Goal: Task Accomplishment & Management: Use online tool/utility

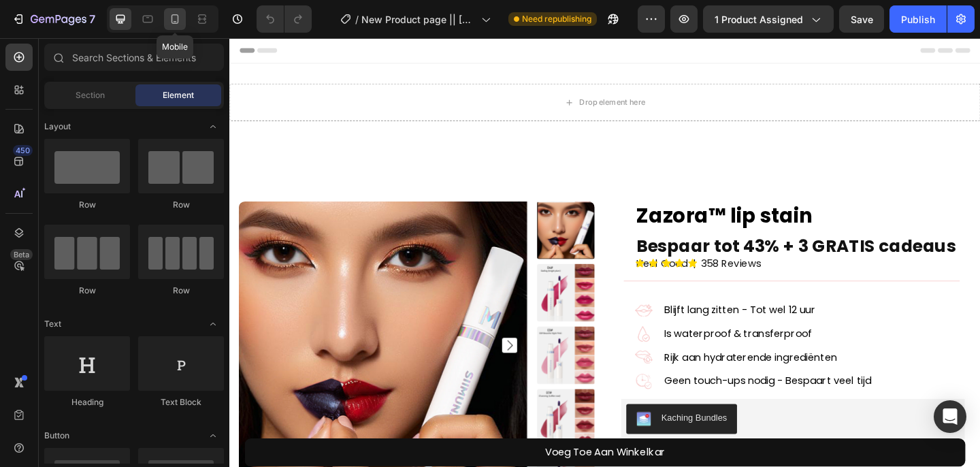
click at [169, 22] on icon at bounding box center [175, 19] width 14 height 14
radio input "false"
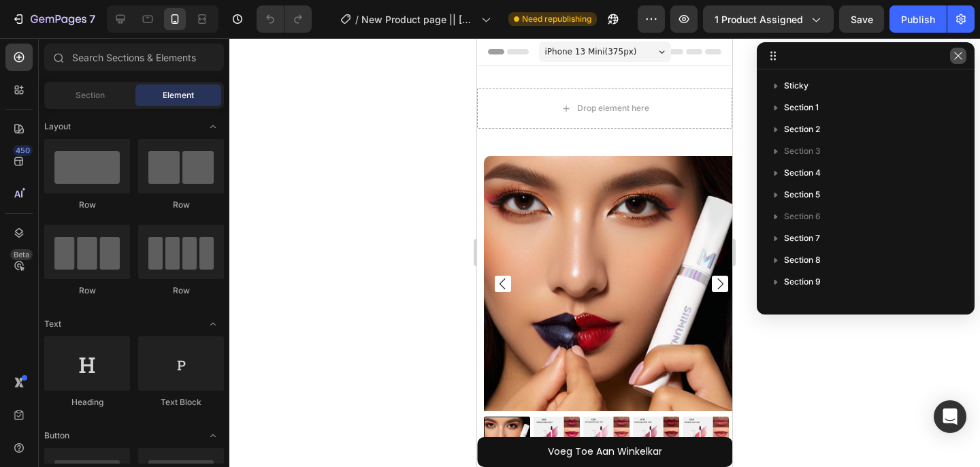
click at [959, 57] on icon "button" at bounding box center [958, 55] width 11 height 11
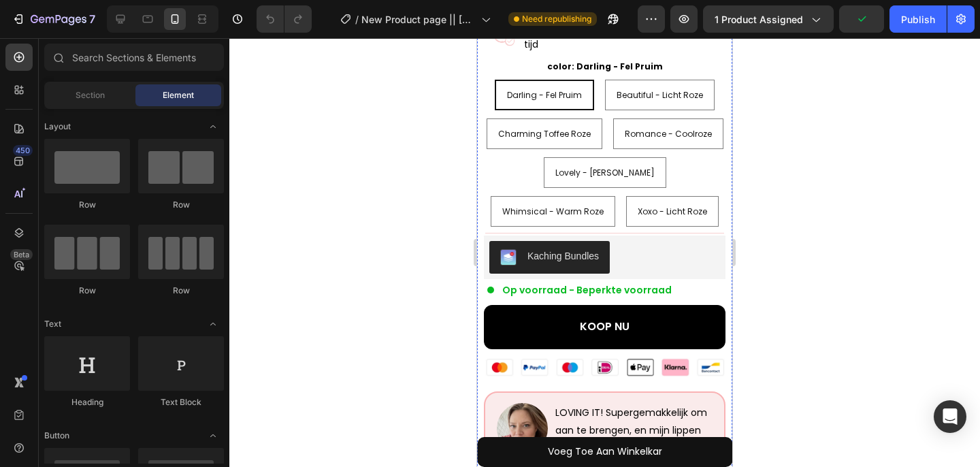
scroll to position [562, 0]
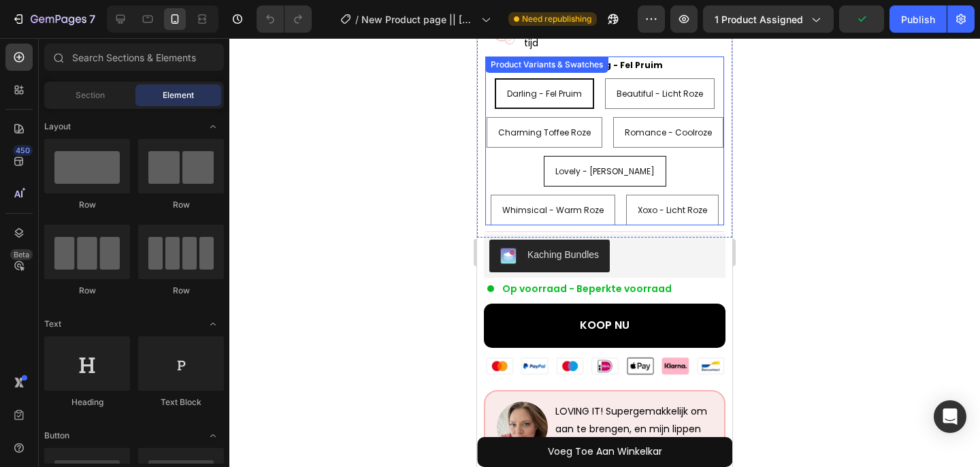
click at [614, 184] on div "Lovely - [PERSON_NAME]" at bounding box center [605, 172] width 121 height 26
click at [605, 156] on input "Lovely - [PERSON_NAME] Lovely - [PERSON_NAME] - [PERSON_NAME]" at bounding box center [605, 155] width 1 height 1
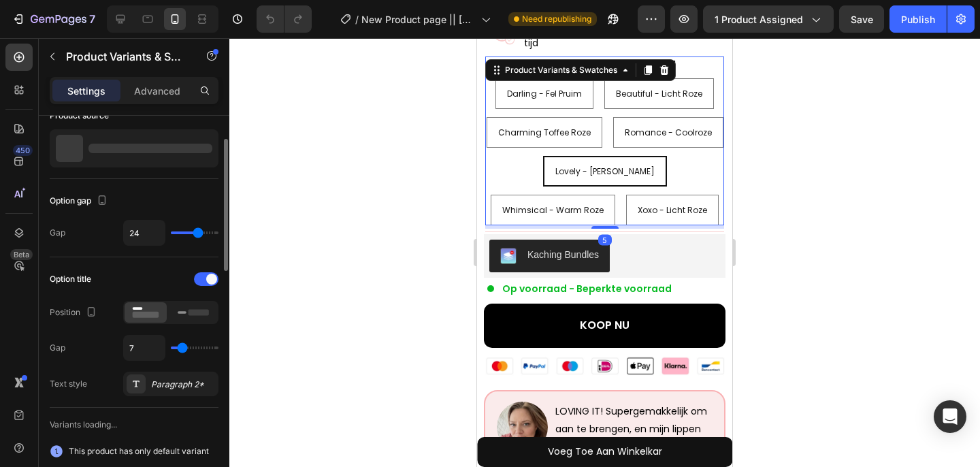
radio input "false"
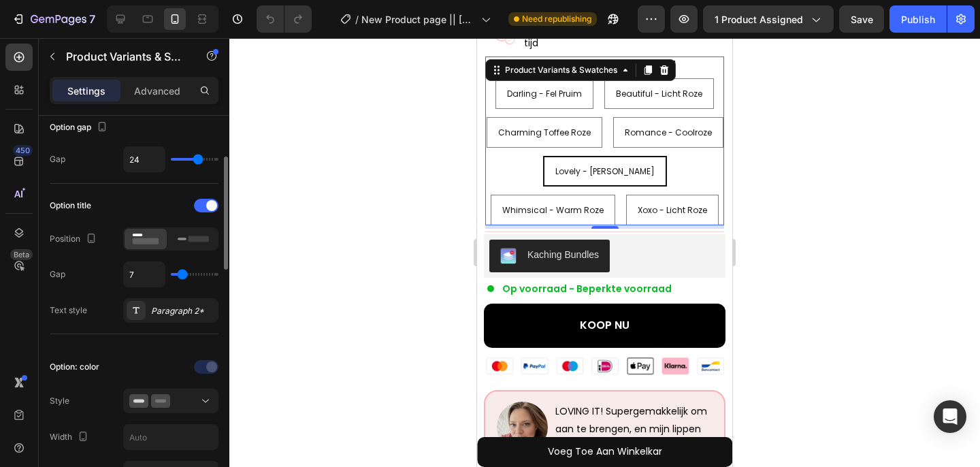
scroll to position [169, 0]
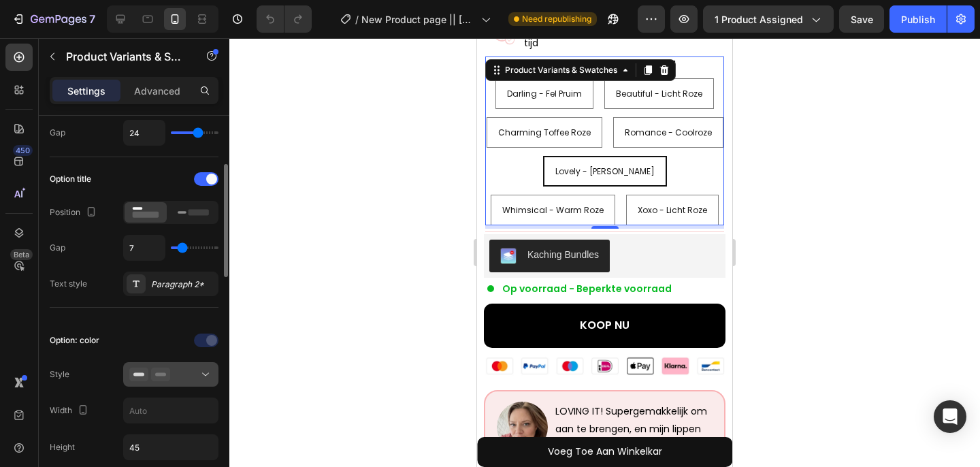
click at [175, 366] on button at bounding box center [170, 374] width 95 height 25
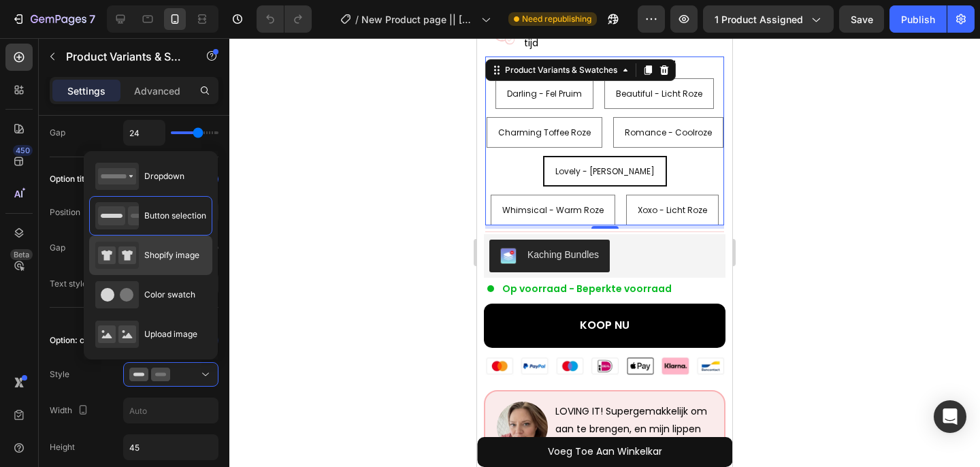
click at [165, 268] on div "Shopify image" at bounding box center [147, 255] width 104 height 27
type input "64"
radio input "true"
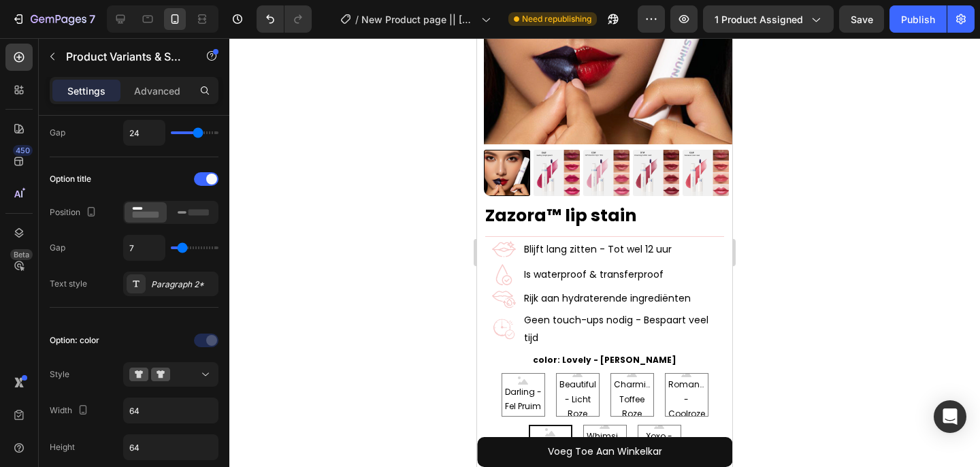
scroll to position [270, 0]
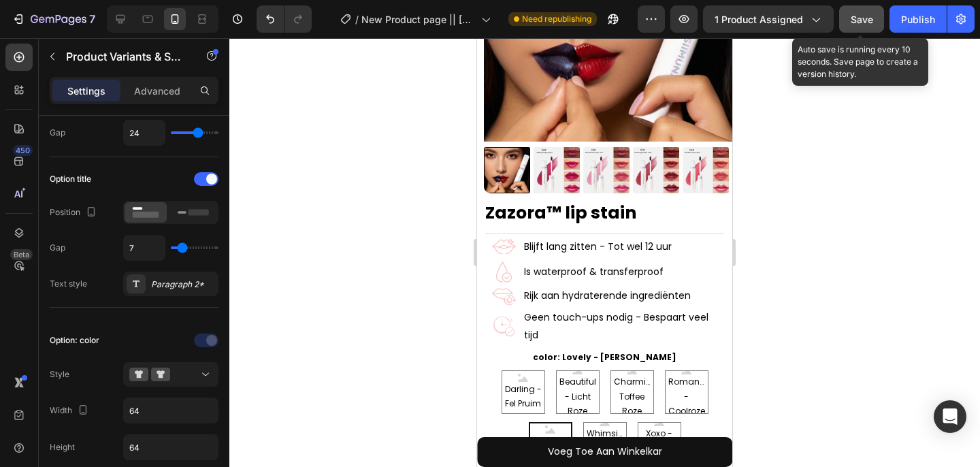
click at [863, 27] on button "Save" at bounding box center [861, 18] width 45 height 27
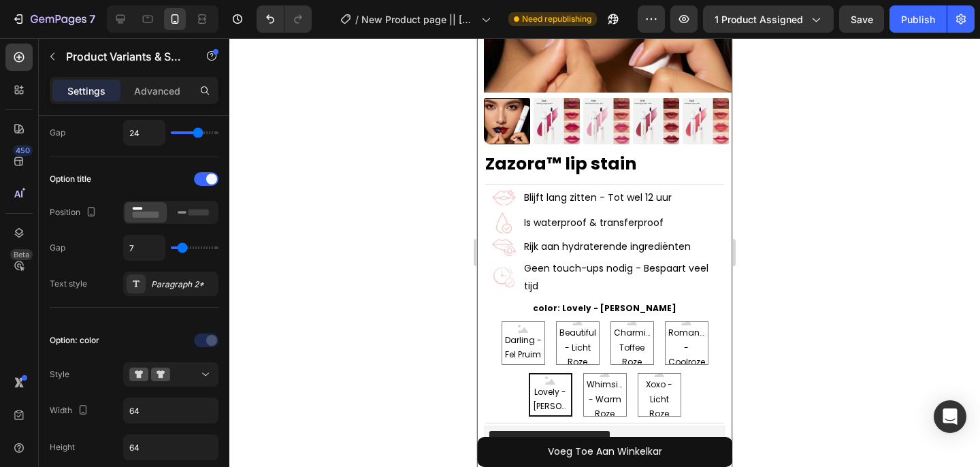
scroll to position [0, 0]
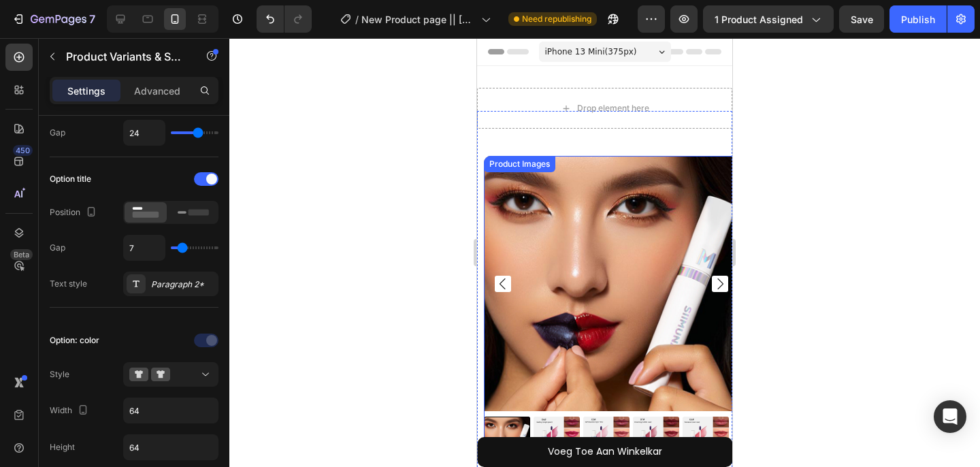
click at [620, 214] on img at bounding box center [611, 283] width 255 height 255
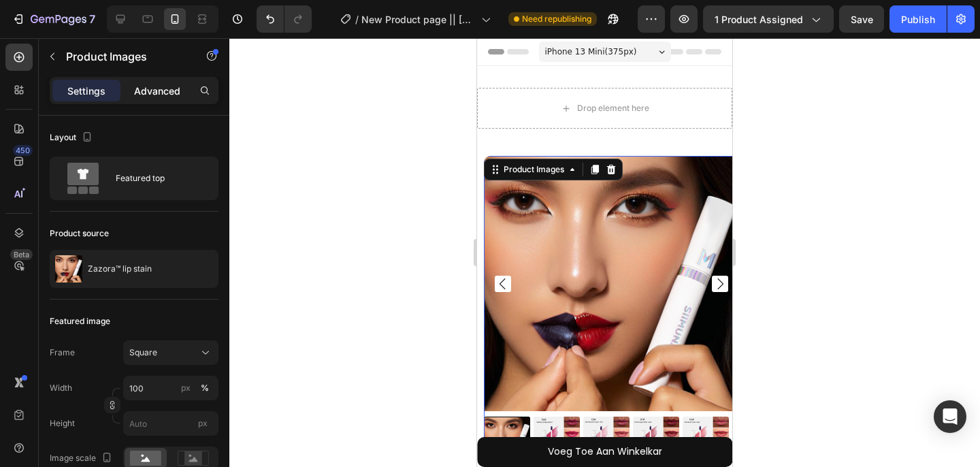
click at [154, 98] on div "Advanced" at bounding box center [157, 91] width 68 height 22
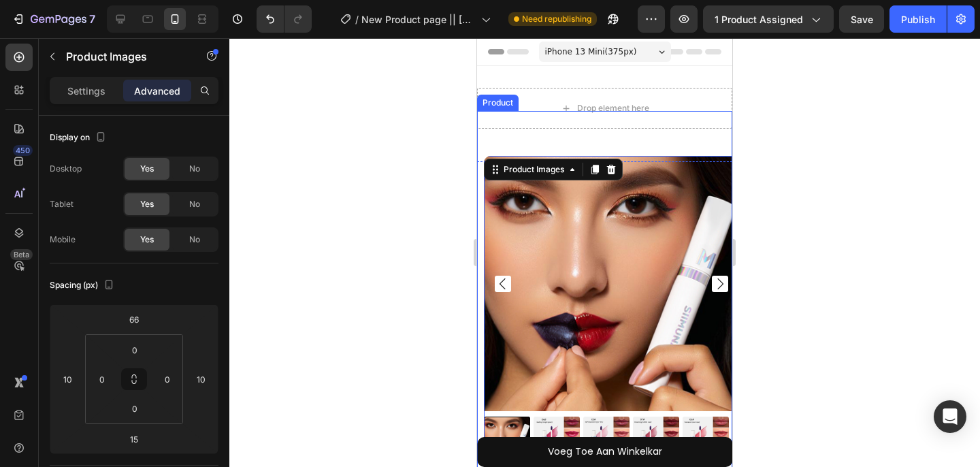
click at [624, 132] on div "Product Images 15 Zazora™ lip stain Product Title Row" at bounding box center [604, 303] width 255 height 385
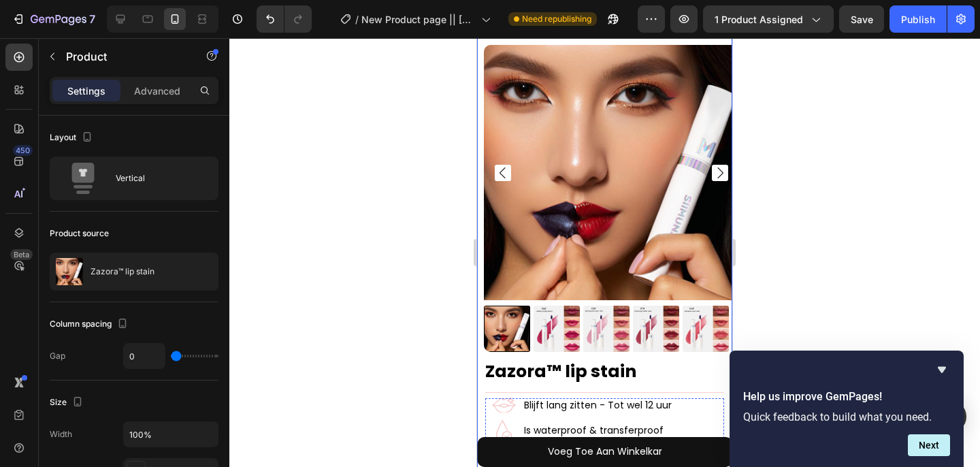
scroll to position [63, 0]
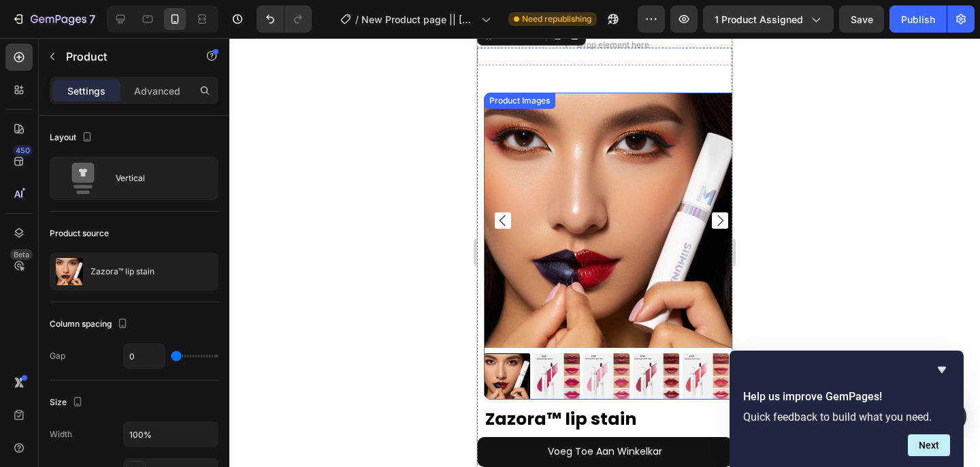
click at [530, 99] on div "Product Images" at bounding box center [520, 101] width 66 height 12
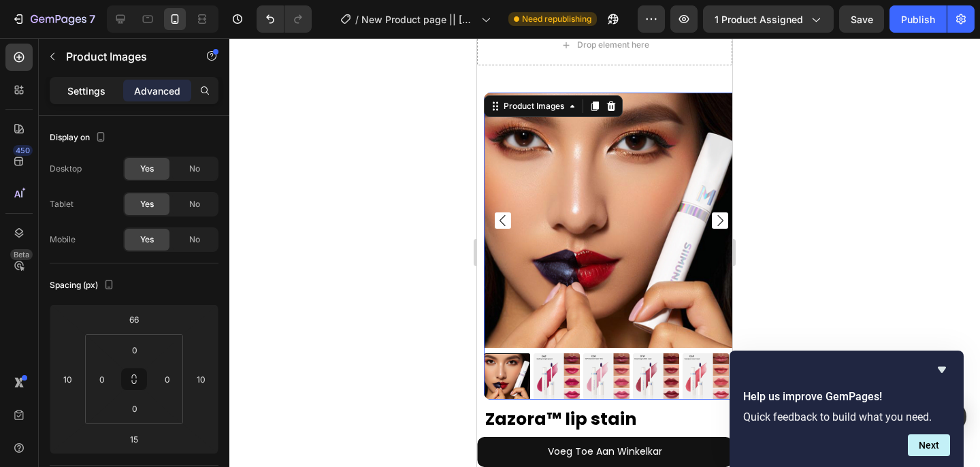
click at [97, 99] on div "Settings" at bounding box center [86, 91] width 68 height 22
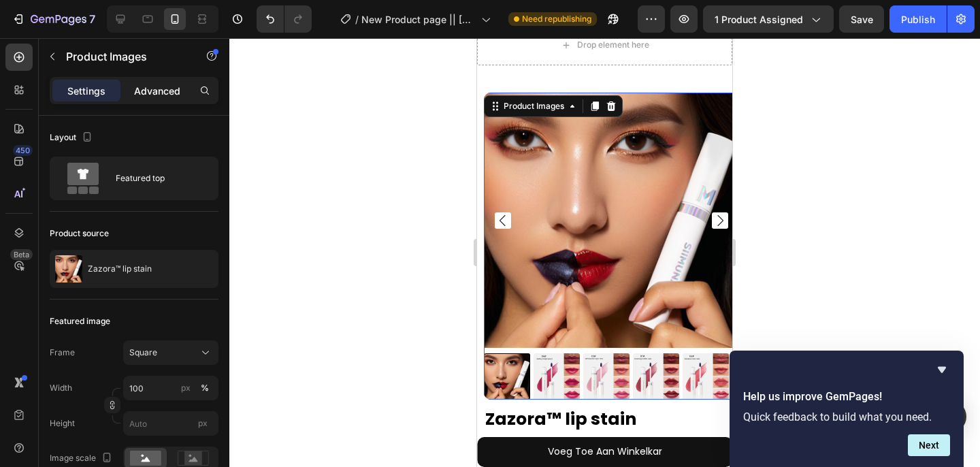
click at [125, 93] on div "Advanced" at bounding box center [157, 91] width 68 height 22
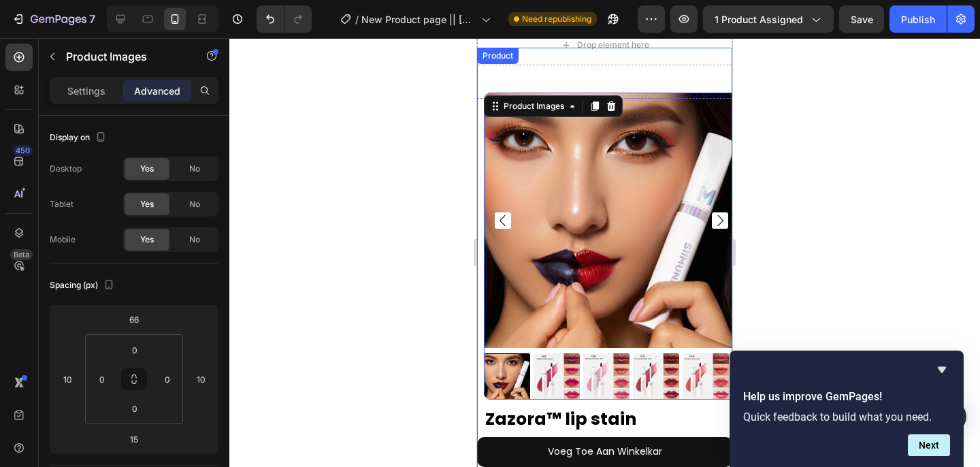
click at [481, 170] on div "Product Images 15 Zazora™ lip stain Product Title Row" at bounding box center [604, 240] width 255 height 385
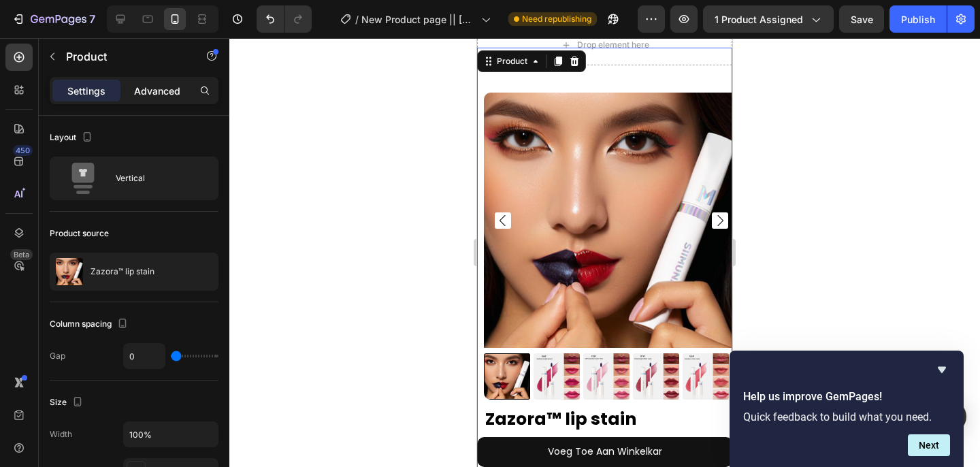
click at [150, 85] on p "Advanced" at bounding box center [157, 91] width 46 height 14
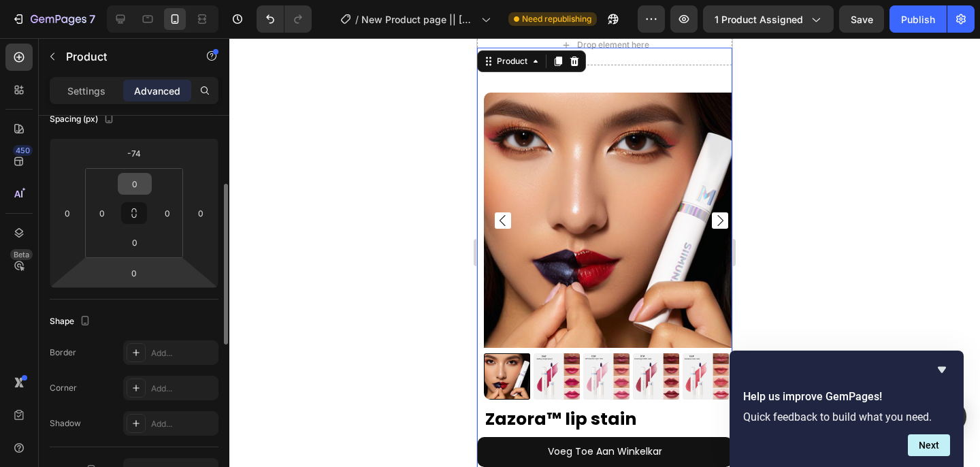
scroll to position [174, 0]
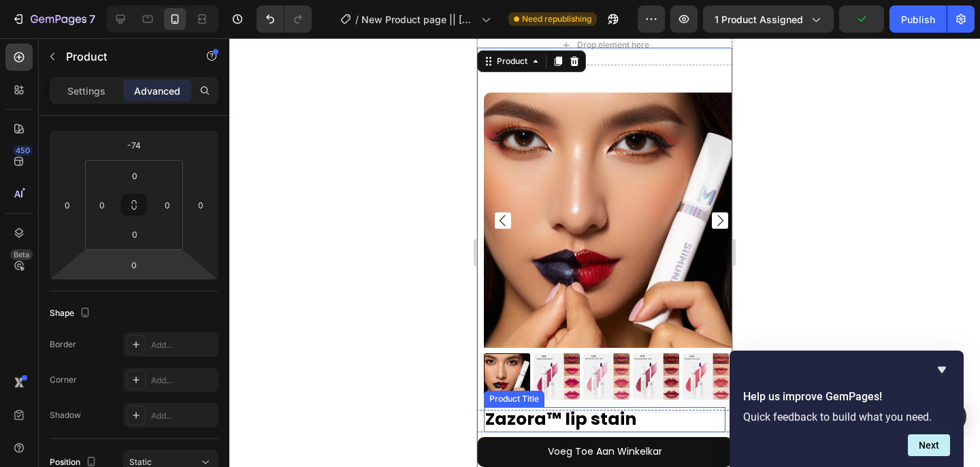
click at [495, 407] on h1 "Zazora™ lip stain" at bounding box center [605, 419] width 242 height 25
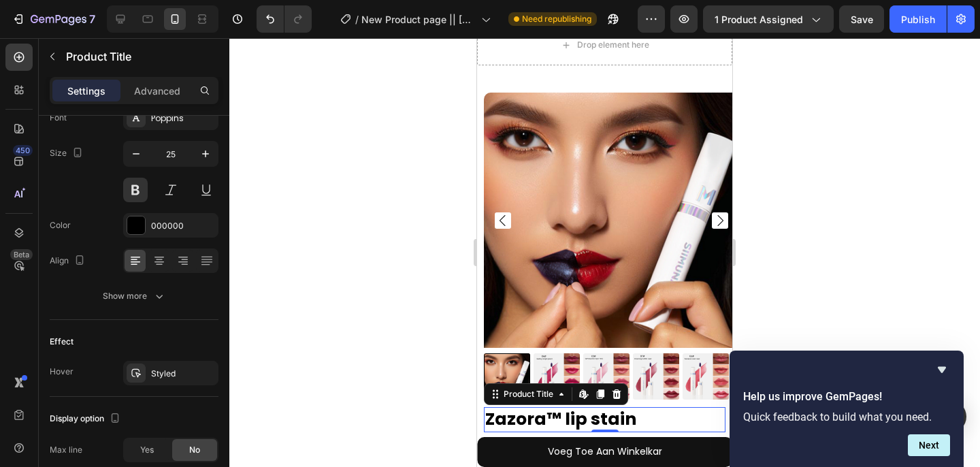
scroll to position [0, 0]
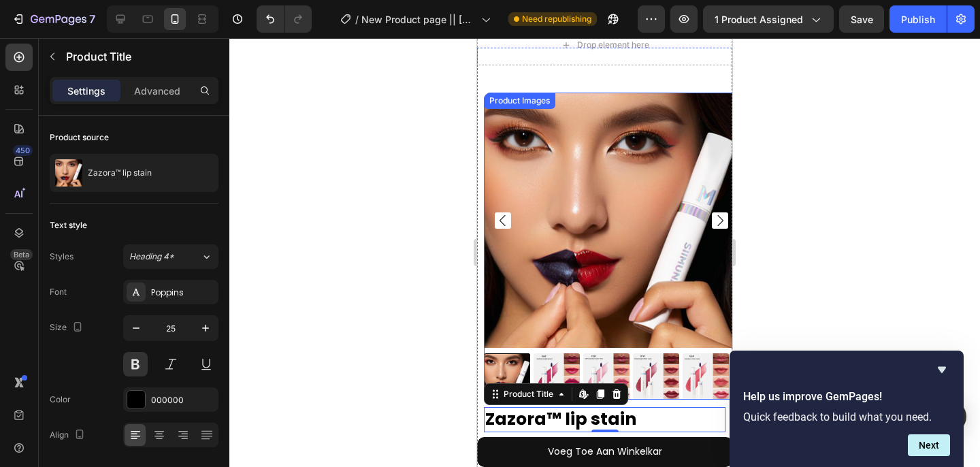
click at [617, 336] on img at bounding box center [611, 220] width 255 height 255
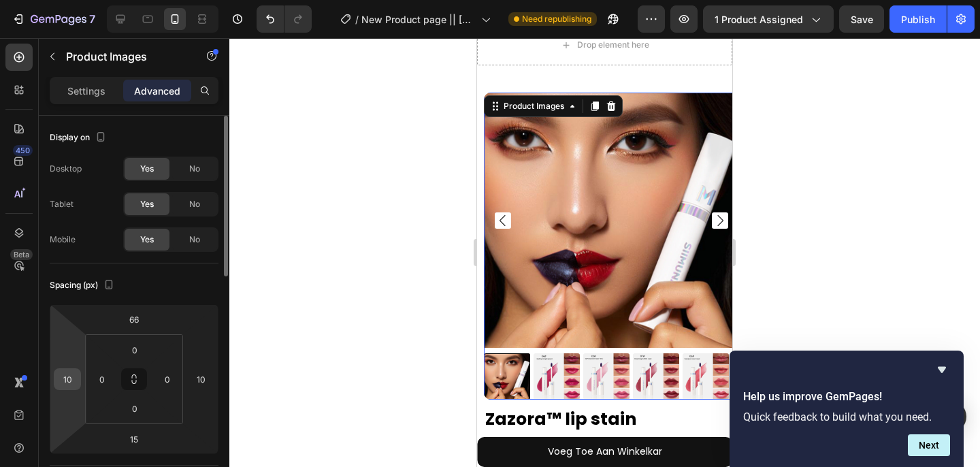
click at [66, 380] on input "10" at bounding box center [67, 379] width 20 height 20
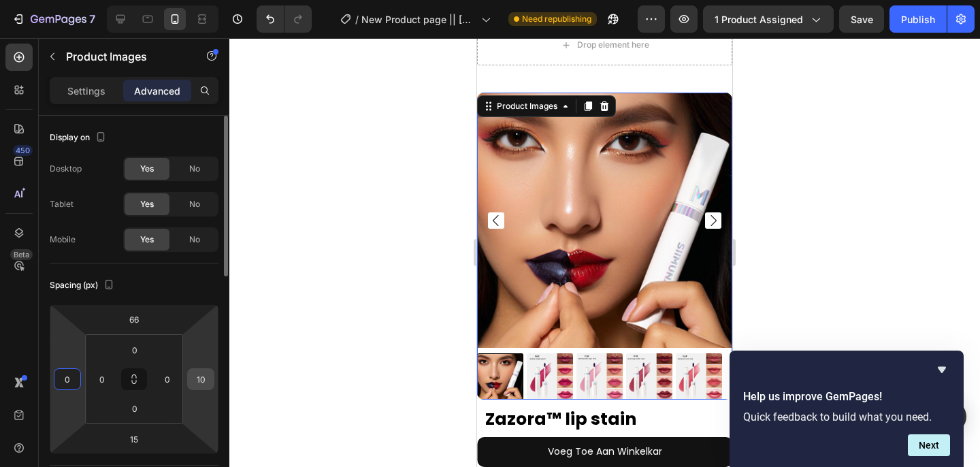
type input "0"
click at [197, 381] on input "10" at bounding box center [201, 379] width 20 height 20
type input "0"
click at [67, 383] on input "0" at bounding box center [67, 379] width 20 height 20
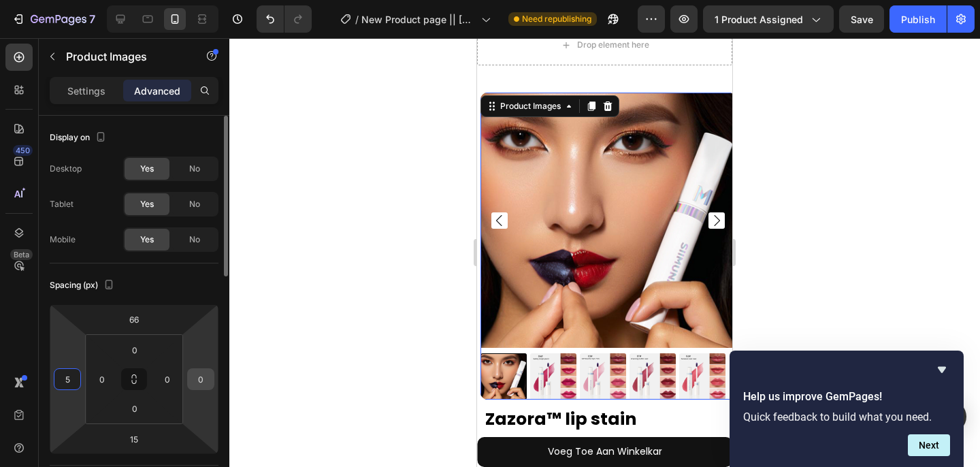
type input "5"
click at [201, 380] on input "0" at bounding box center [201, 379] width 20 height 20
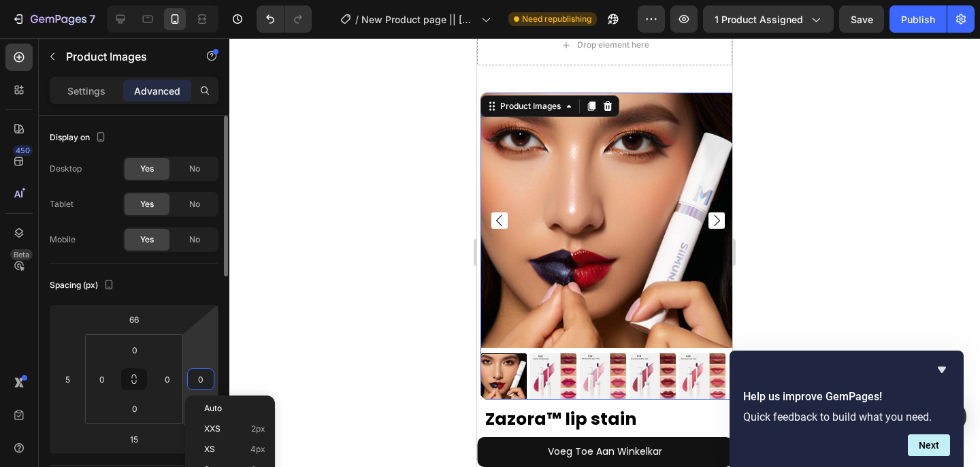
type input "5"
type input "0"
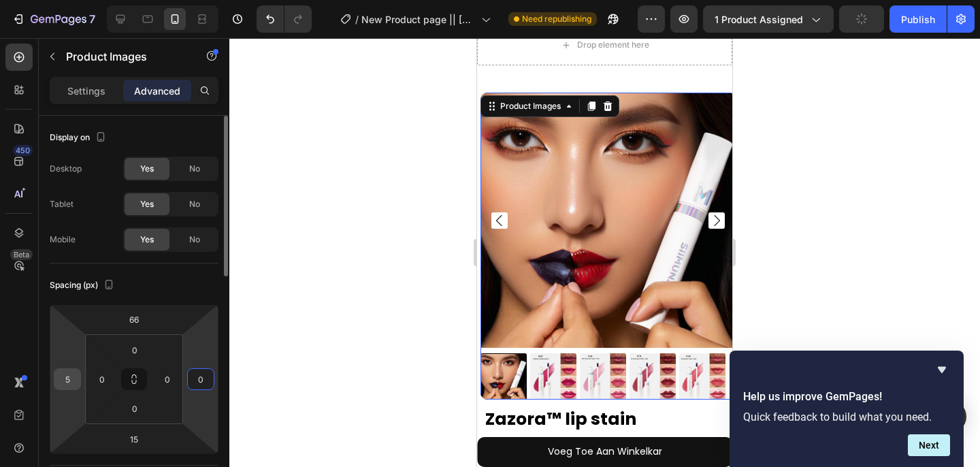
click at [67, 386] on input "5" at bounding box center [67, 379] width 20 height 20
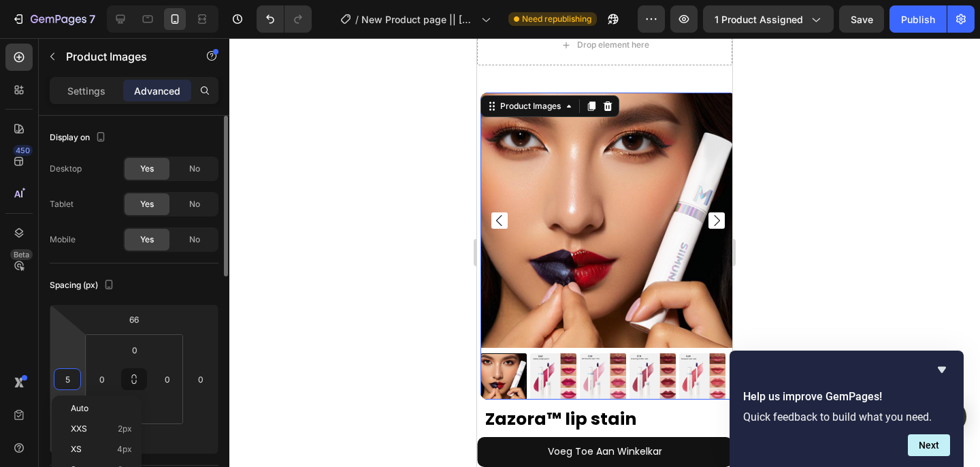
type input "0"
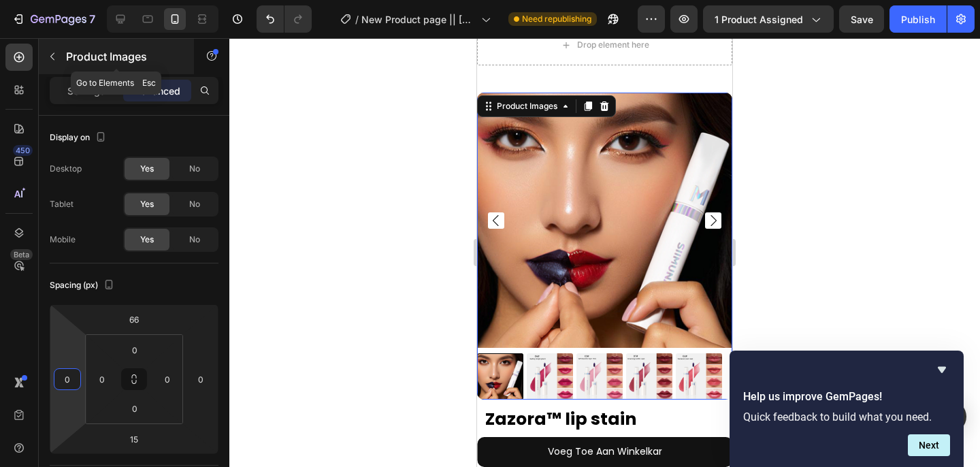
click at [53, 62] on button "button" at bounding box center [53, 57] width 22 height 22
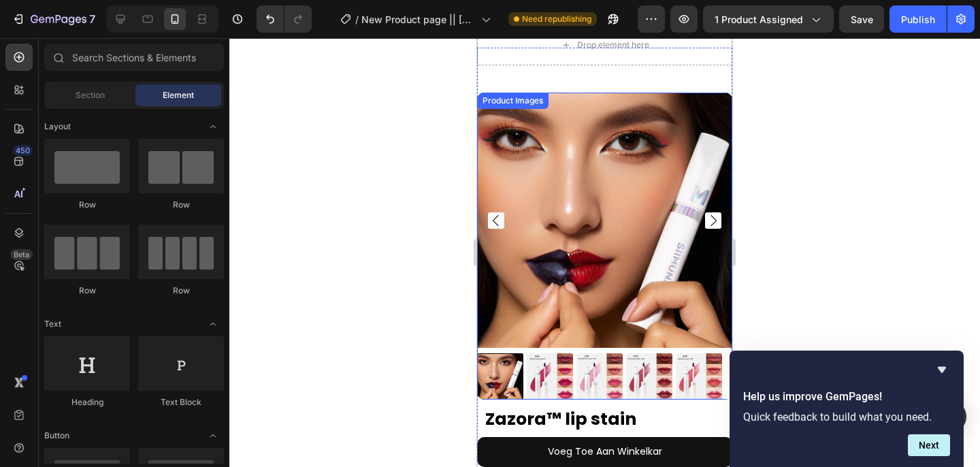
click at [515, 104] on div "Product Images" at bounding box center [513, 101] width 66 height 12
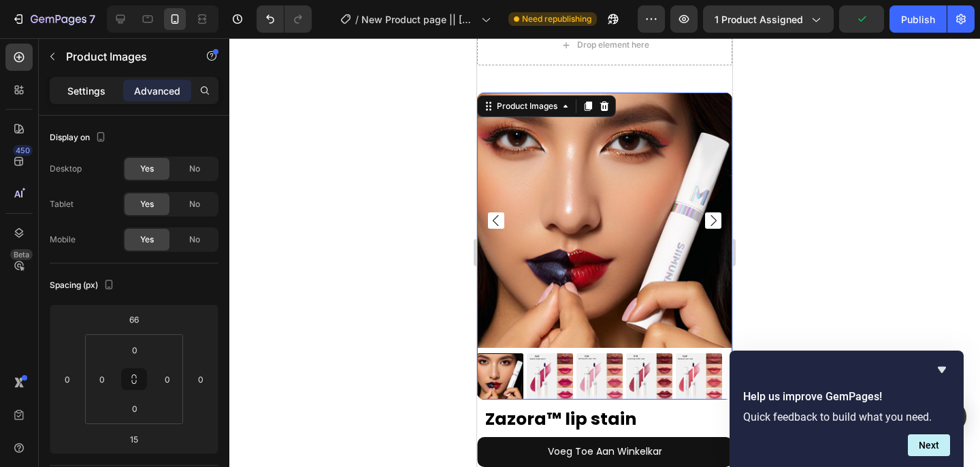
click at [91, 88] on p "Settings" at bounding box center [86, 91] width 38 height 14
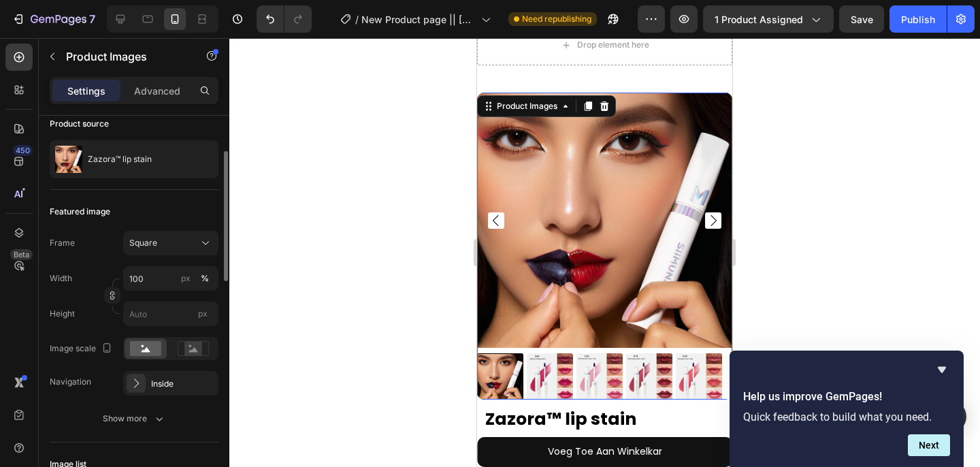
scroll to position [109, 0]
click at [114, 426] on div "Show more" at bounding box center [134, 420] width 63 height 14
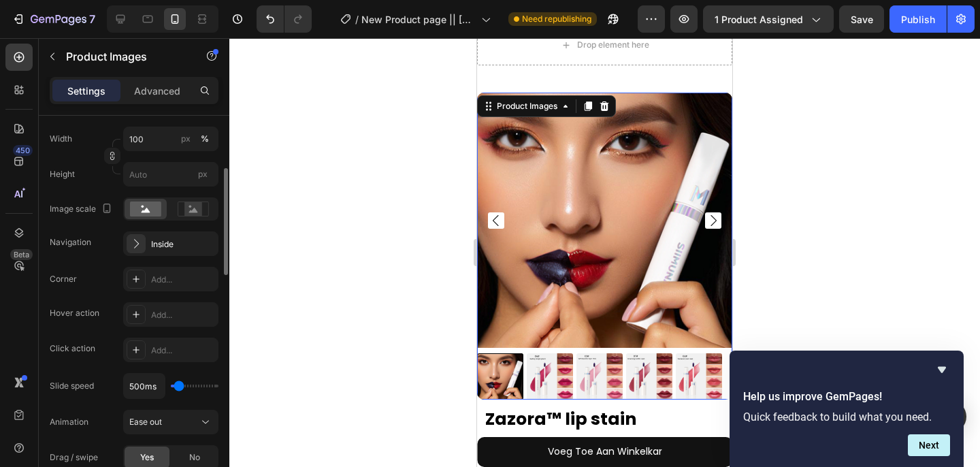
scroll to position [196, 0]
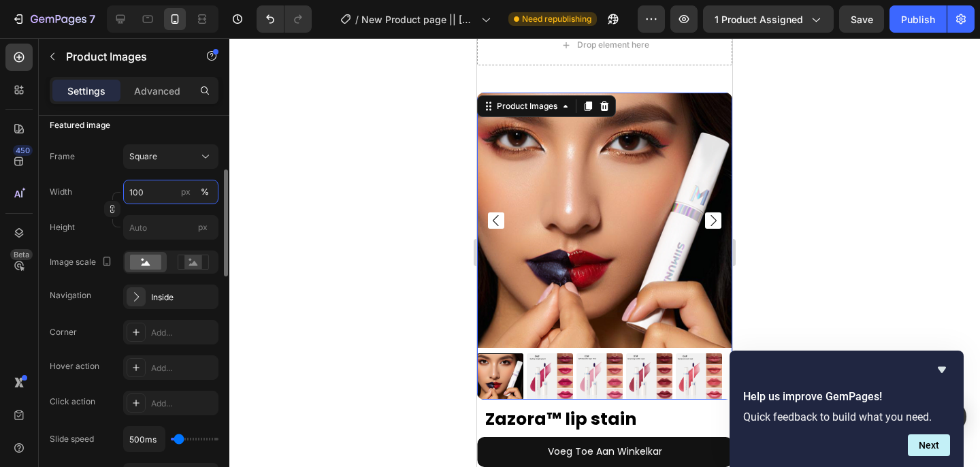
click at [140, 191] on input "100" at bounding box center [170, 192] width 95 height 25
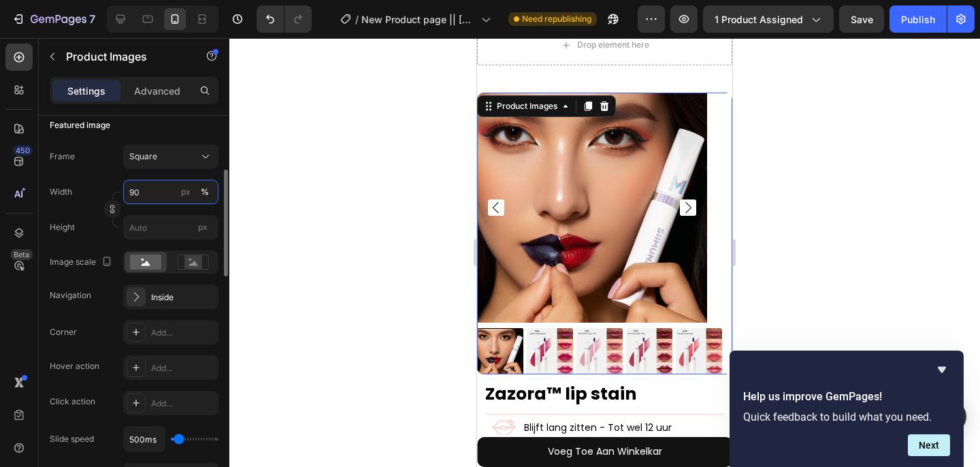
type input "9"
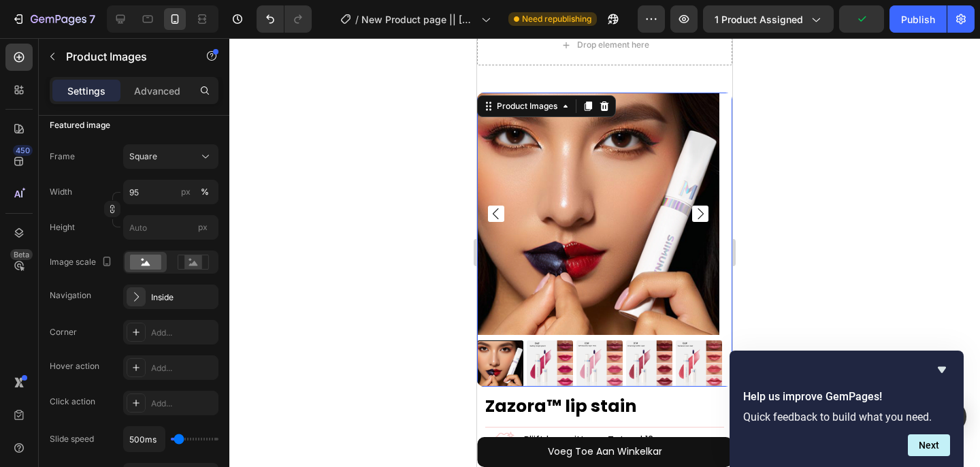
click at [562, 353] on img at bounding box center [550, 363] width 46 height 46
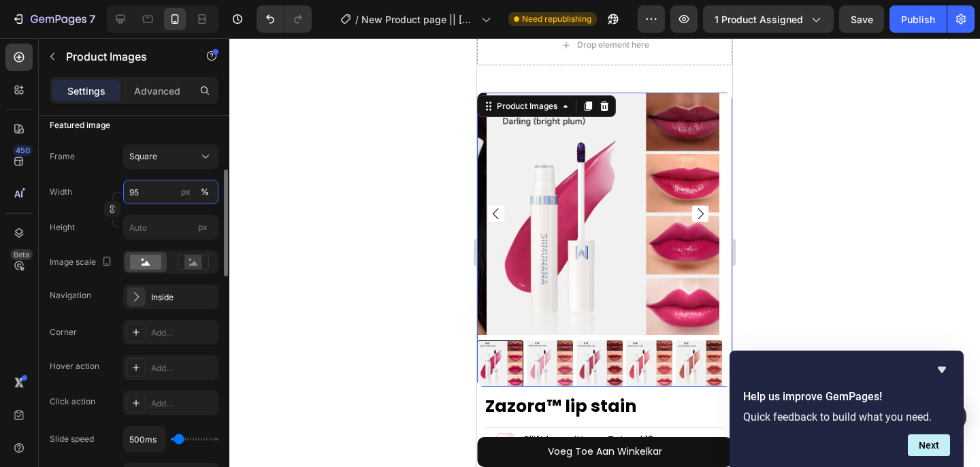
click at [150, 193] on input "95" at bounding box center [170, 192] width 95 height 25
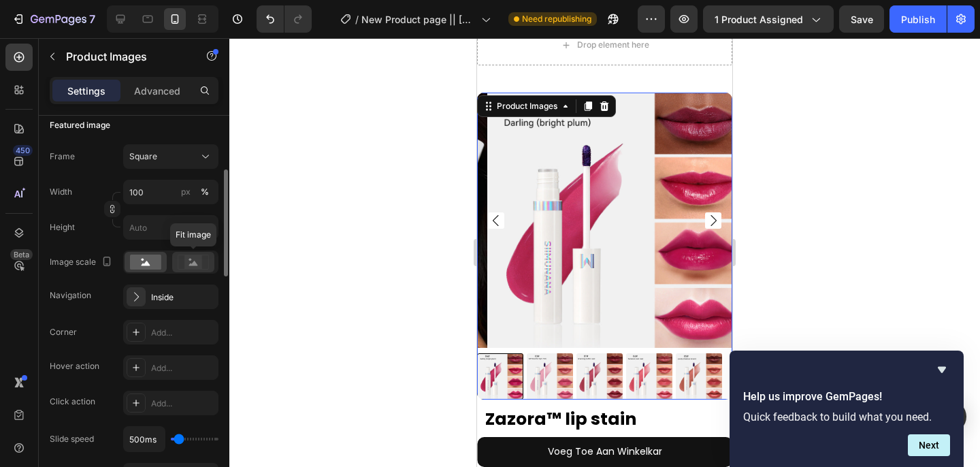
click at [186, 259] on rect at bounding box center [193, 262] width 18 height 14
click at [189, 269] on rect at bounding box center [193, 262] width 31 height 14
click at [144, 270] on div at bounding box center [146, 262] width 42 height 20
click at [170, 270] on div at bounding box center [170, 262] width 95 height 23
click at [189, 265] on icon at bounding box center [193, 263] width 9 height 5
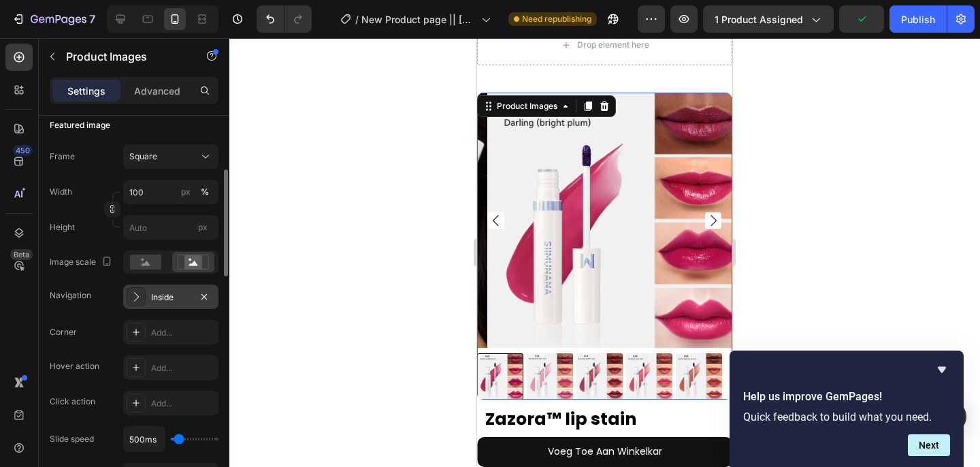
click at [144, 304] on div at bounding box center [136, 296] width 19 height 19
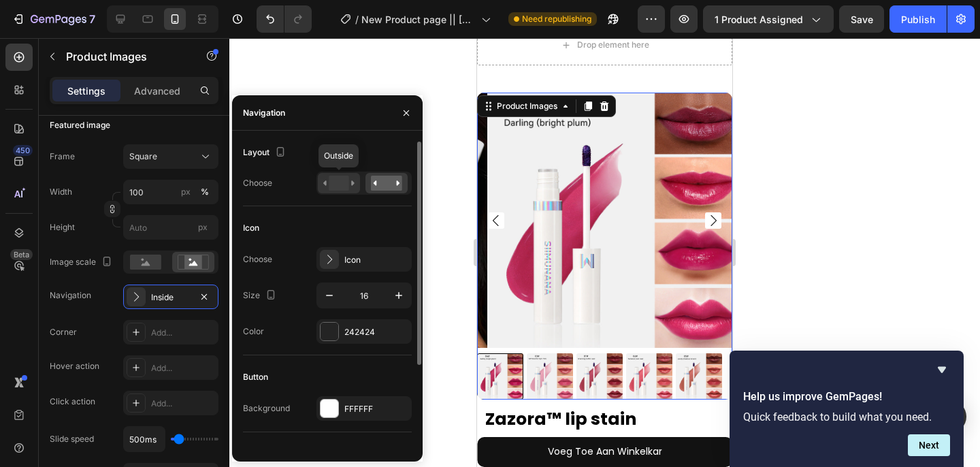
click at [327, 189] on icon at bounding box center [338, 183] width 31 height 15
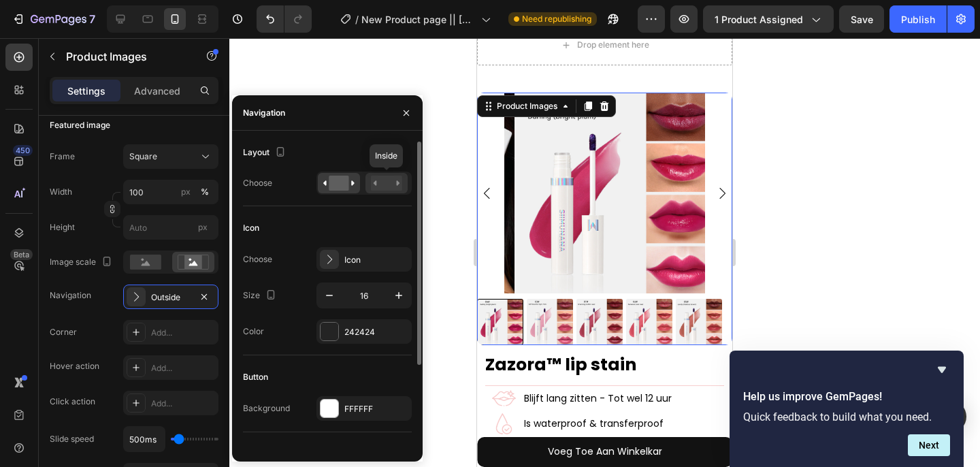
click at [381, 189] on rect at bounding box center [386, 183] width 31 height 15
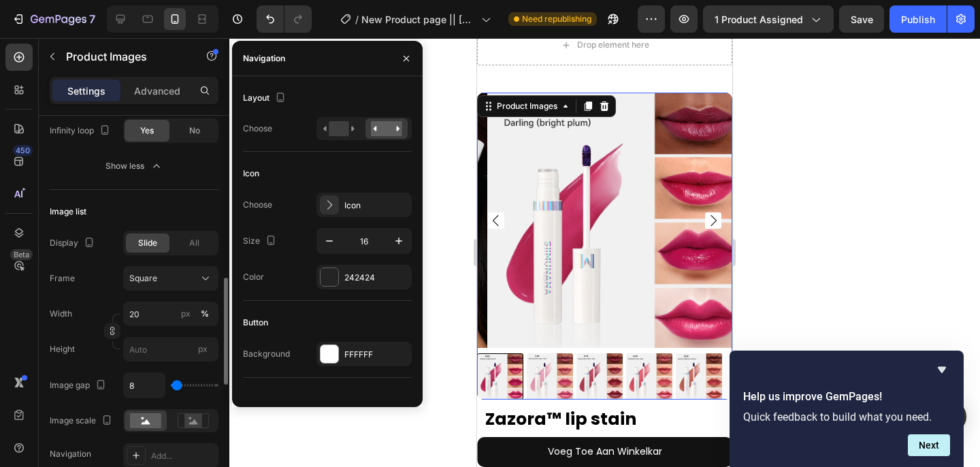
scroll to position [616, 0]
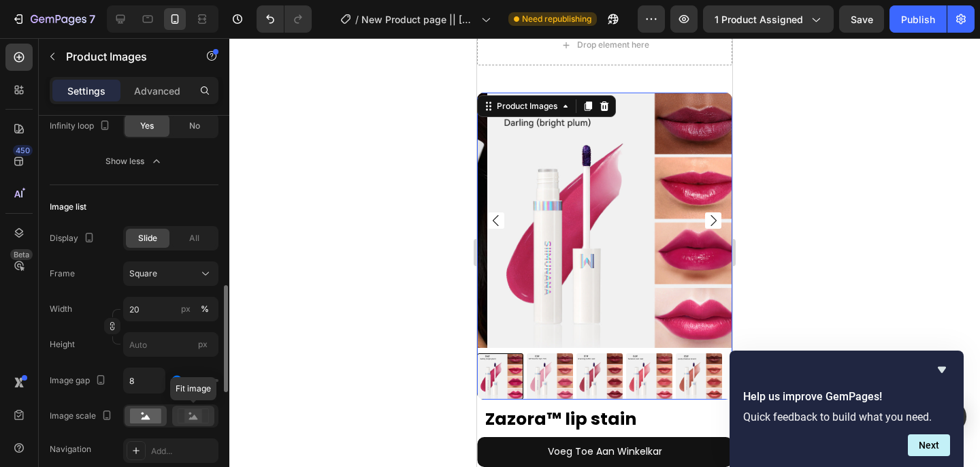
click at [178, 423] on div at bounding box center [193, 416] width 42 height 20
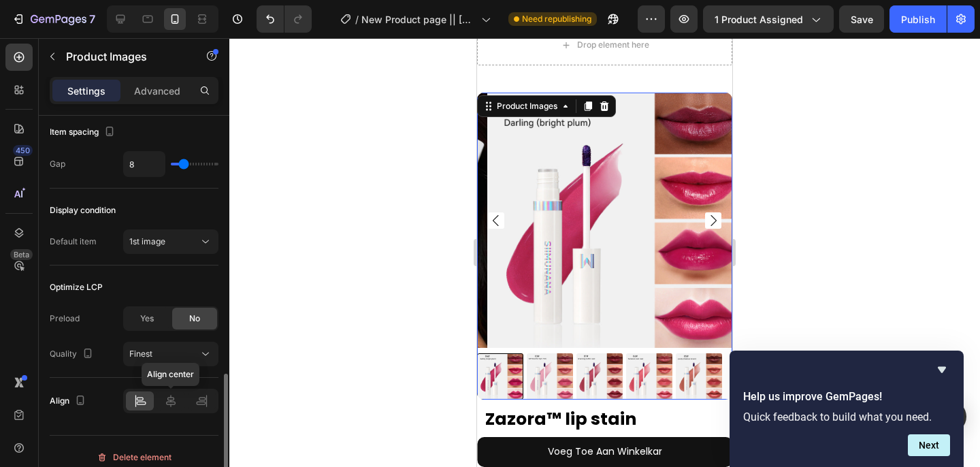
scroll to position [1027, 0]
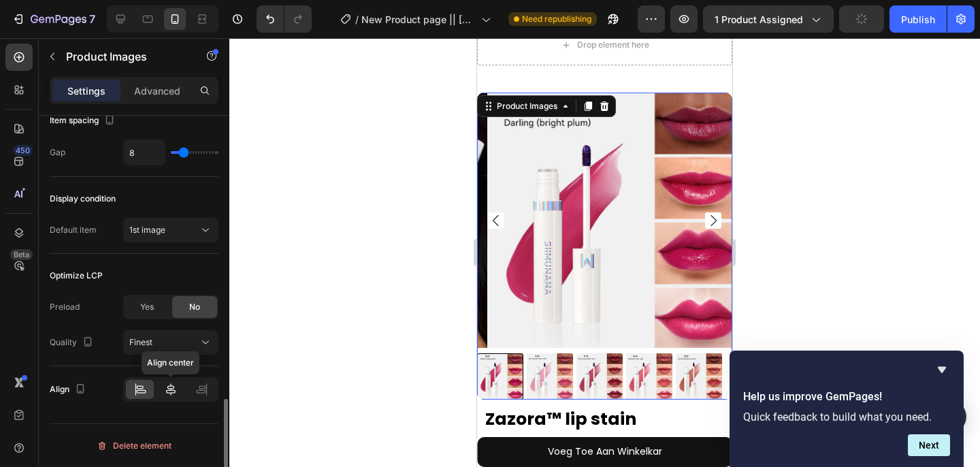
click at [170, 394] on icon at bounding box center [171, 389] width 10 height 12
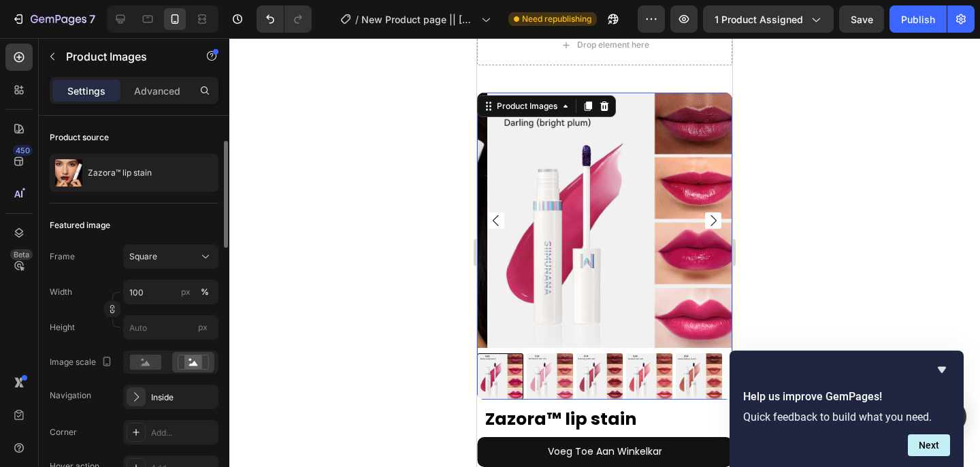
scroll to position [95, 0]
click at [153, 297] on input "100" at bounding box center [170, 293] width 95 height 25
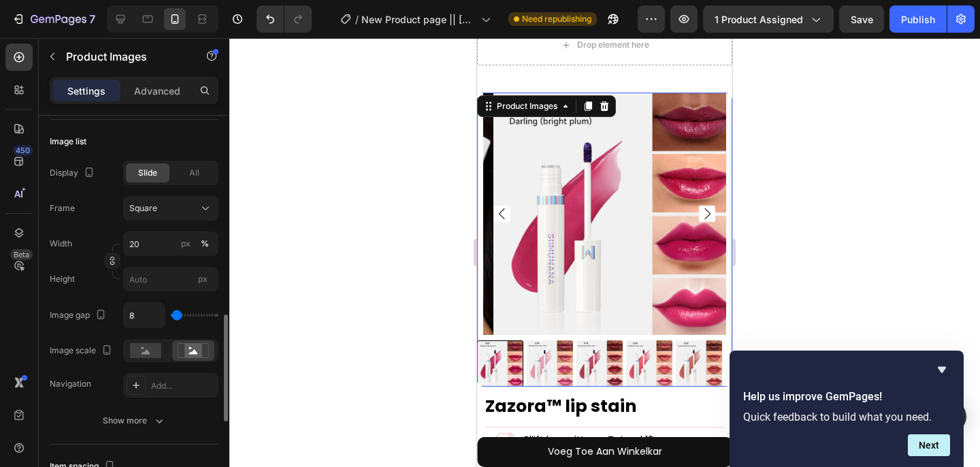
scroll to position [694, 0]
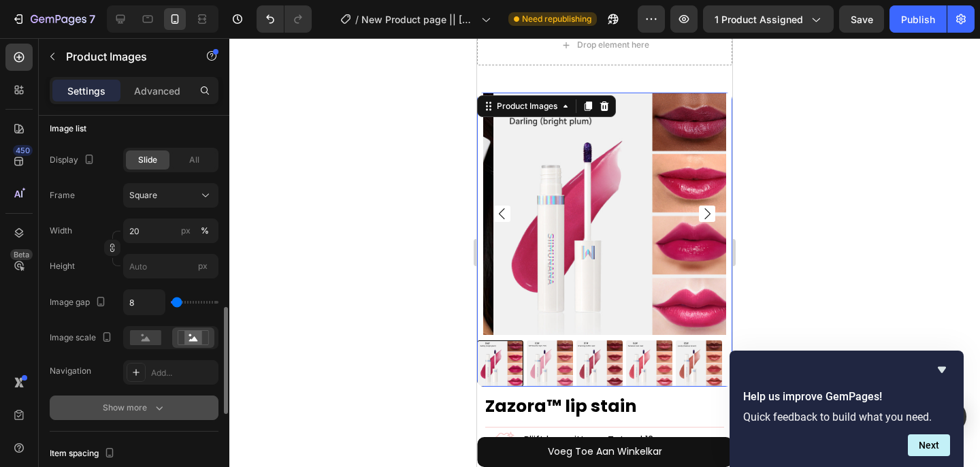
click at [108, 410] on div "Show more" at bounding box center [134, 408] width 63 height 14
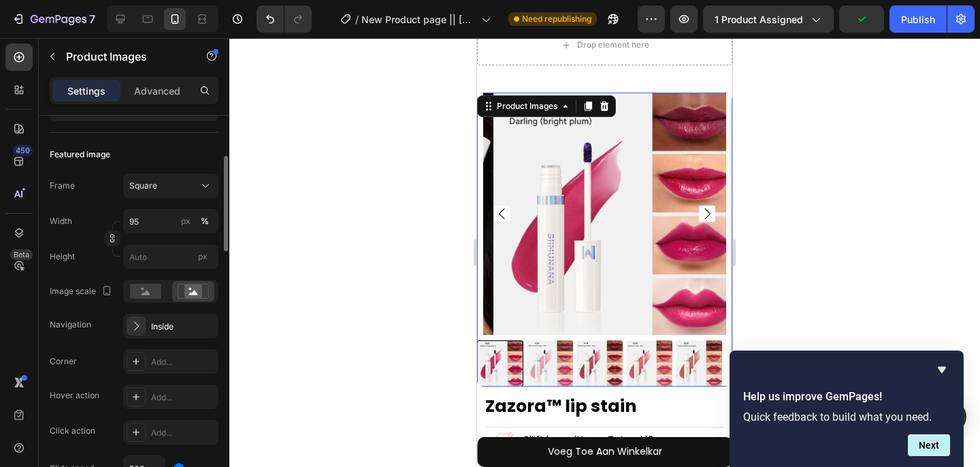
scroll to position [0, 0]
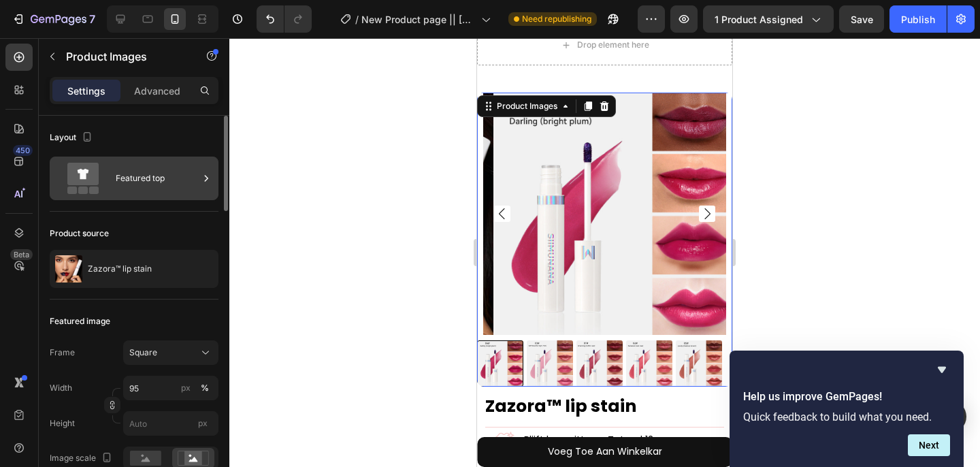
click at [126, 167] on div "Featured top" at bounding box center [157, 178] width 83 height 31
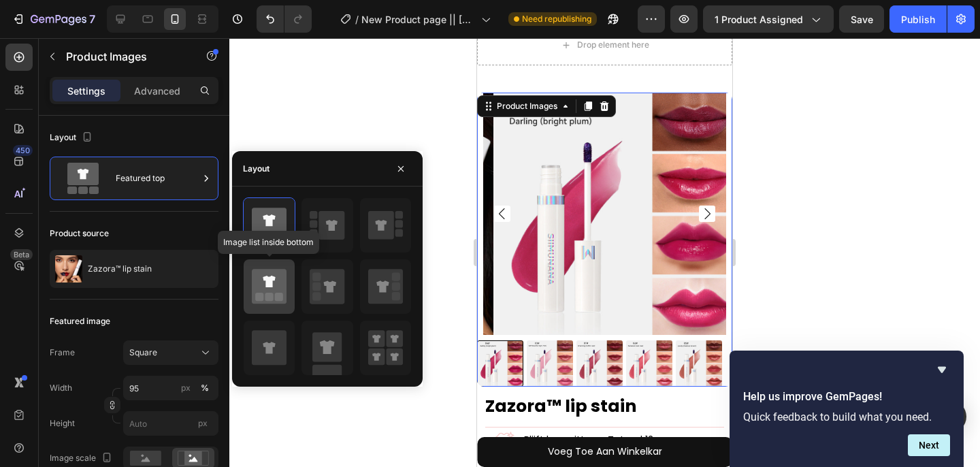
click at [280, 302] on icon at bounding box center [269, 286] width 35 height 35
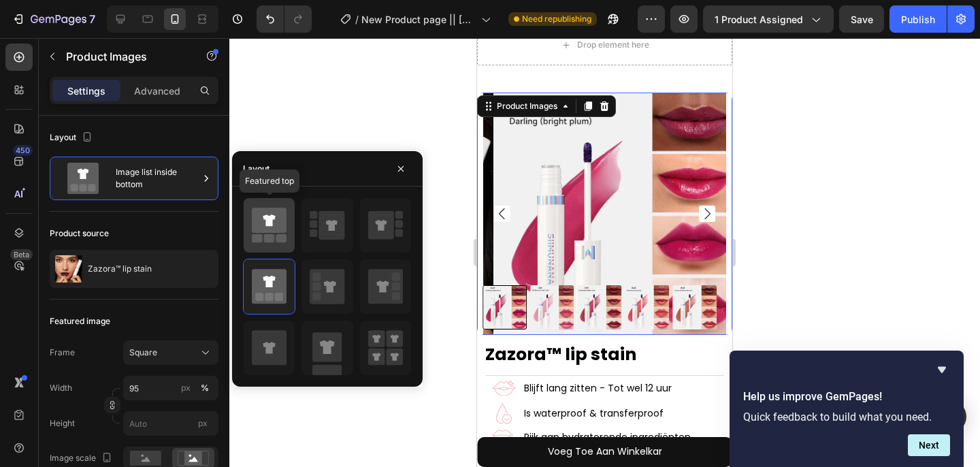
click at [276, 218] on icon at bounding box center [269, 220] width 35 height 25
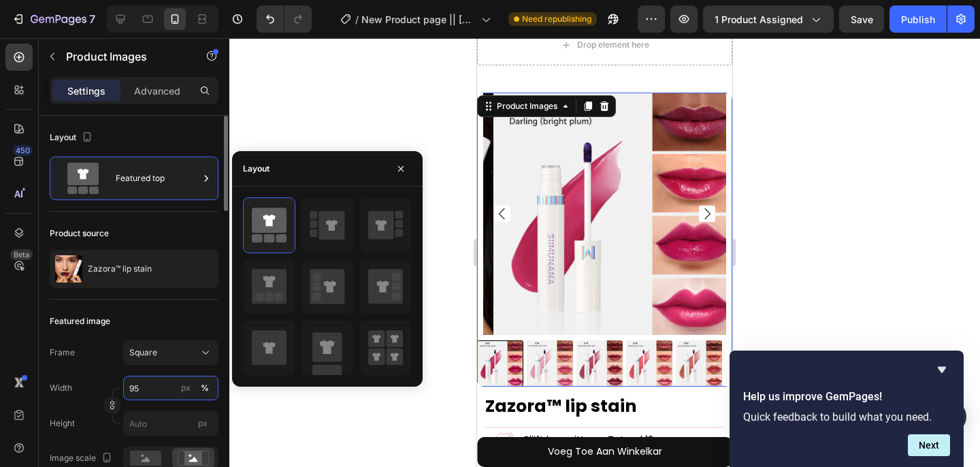
click at [144, 391] on input "95" at bounding box center [170, 388] width 95 height 25
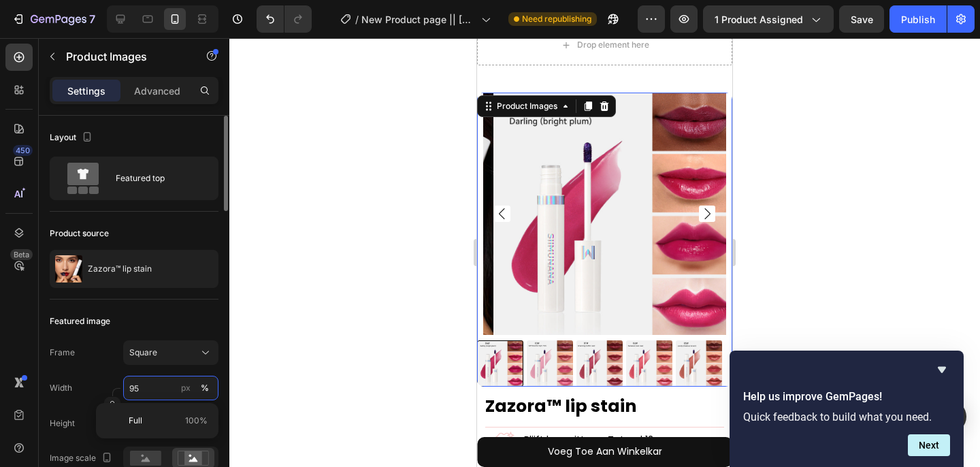
click at [144, 391] on input "95" at bounding box center [170, 388] width 95 height 25
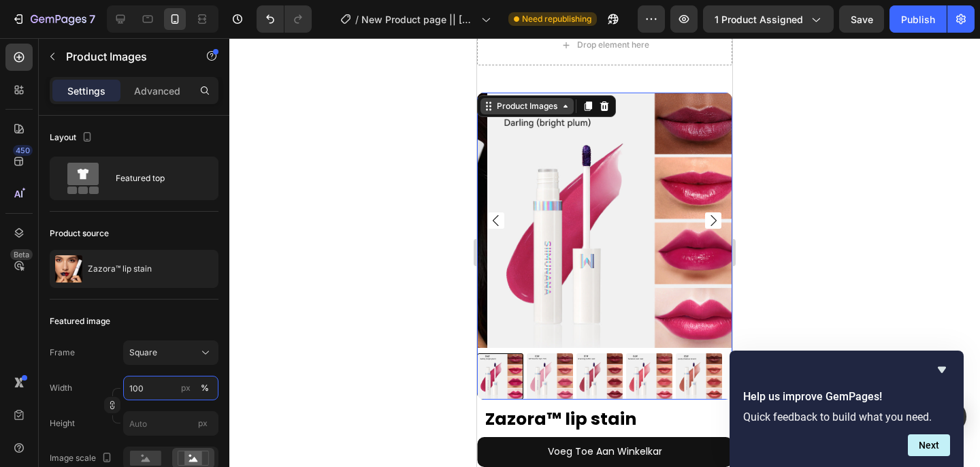
type input "100"
click at [505, 105] on div "Product Images" at bounding box center [527, 106] width 66 height 12
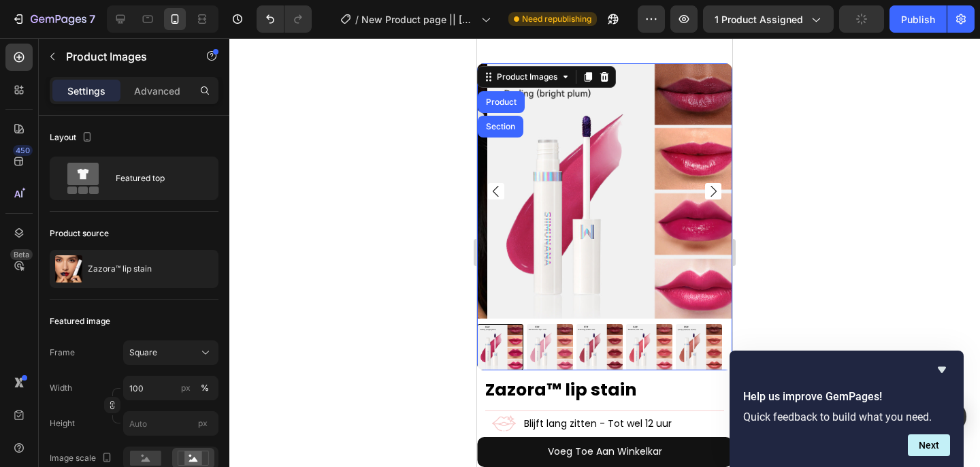
scroll to position [101, 0]
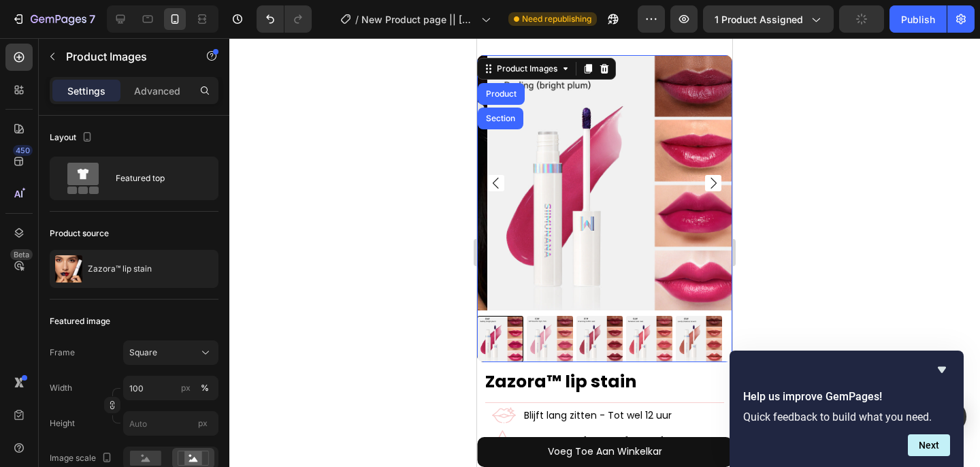
click at [553, 268] on img at bounding box center [614, 182] width 255 height 255
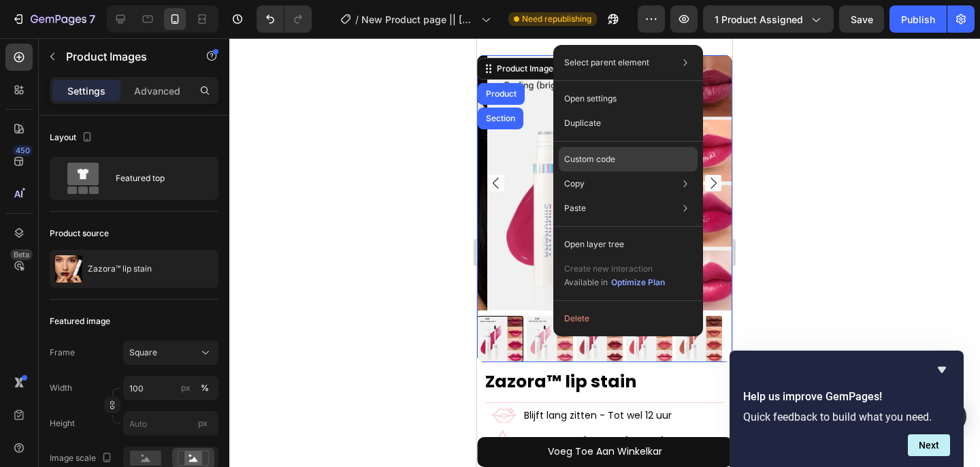
click at [599, 161] on p "Custom code" at bounding box center [589, 159] width 51 height 12
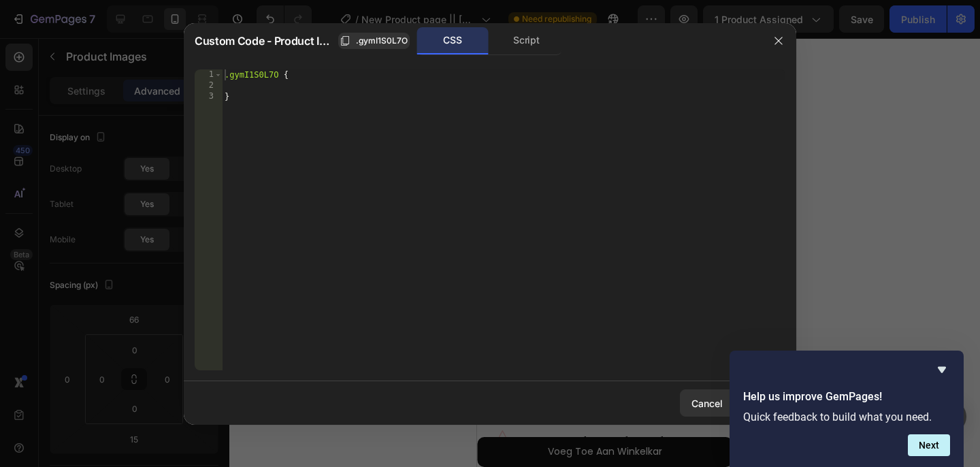
click at [408, 148] on div ".gymI1S0L7O { }" at bounding box center [504, 230] width 564 height 323
type textarea "}"
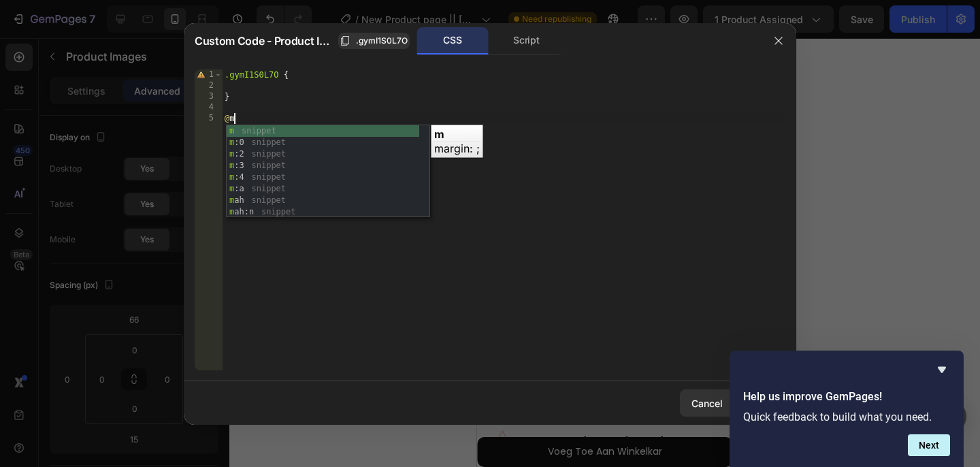
scroll to position [0, 0]
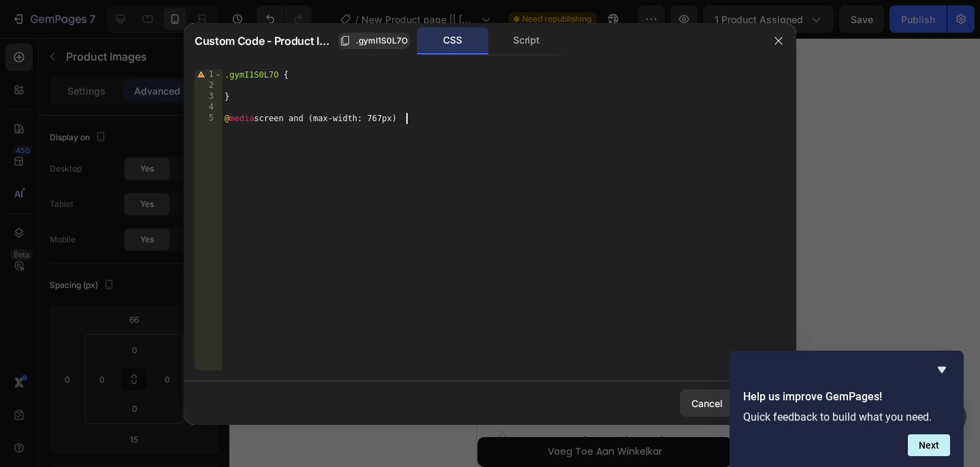
type textarea "@media screen and (max-width: 767px) {"
click at [398, 40] on span ".gymI1S0L7O" at bounding box center [382, 41] width 52 height 12
click at [347, 35] on icon "button" at bounding box center [345, 40] width 11 height 11
click at [241, 133] on div ".gymI1S0L7O { } @ media screen and (max-width: 767px) { }" at bounding box center [504, 230] width 564 height 323
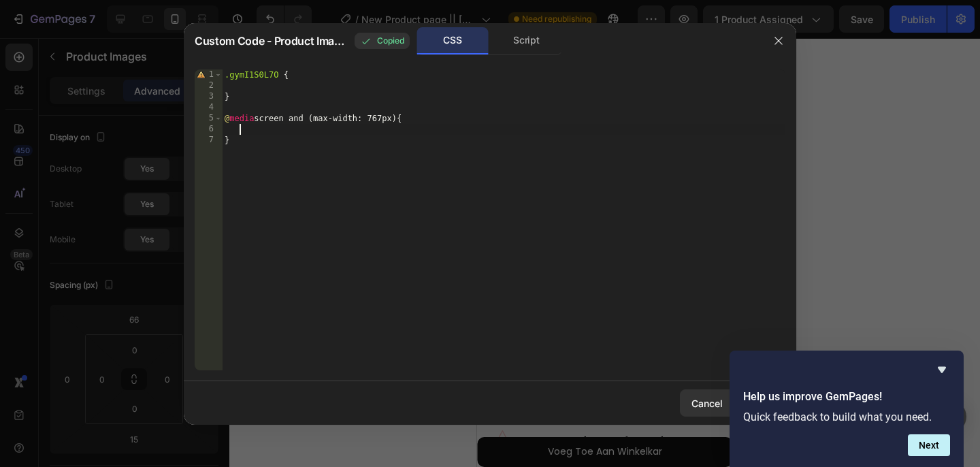
paste textarea ".gymI1S0L7O"
type textarea ".gymI1S0L7O {"
type textarea "margin: 0 10px"
click at [939, 445] on button "Next" at bounding box center [929, 445] width 42 height 22
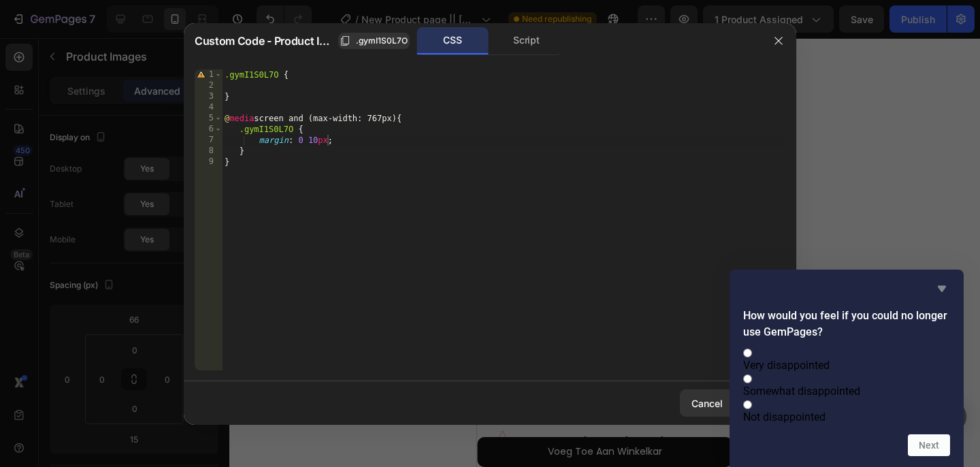
click at [943, 286] on icon "Hide survey" at bounding box center [942, 289] width 8 height 6
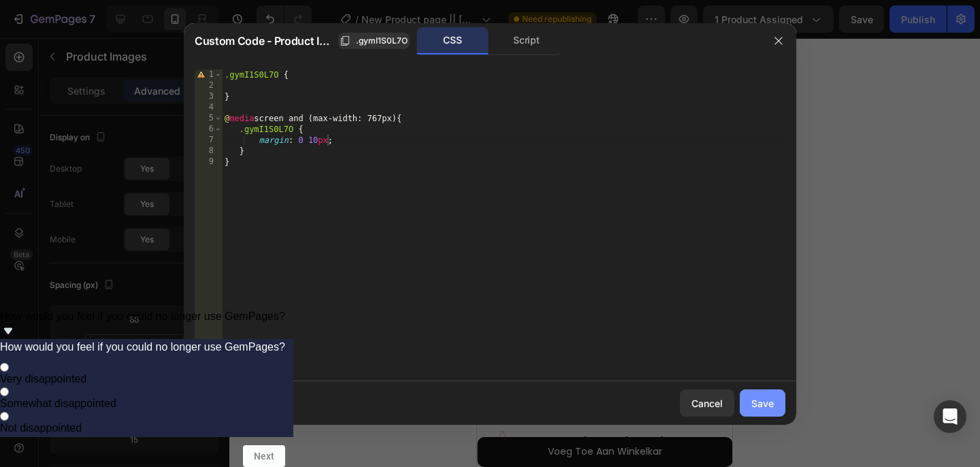
click at [757, 406] on div "Save" at bounding box center [763, 403] width 22 height 14
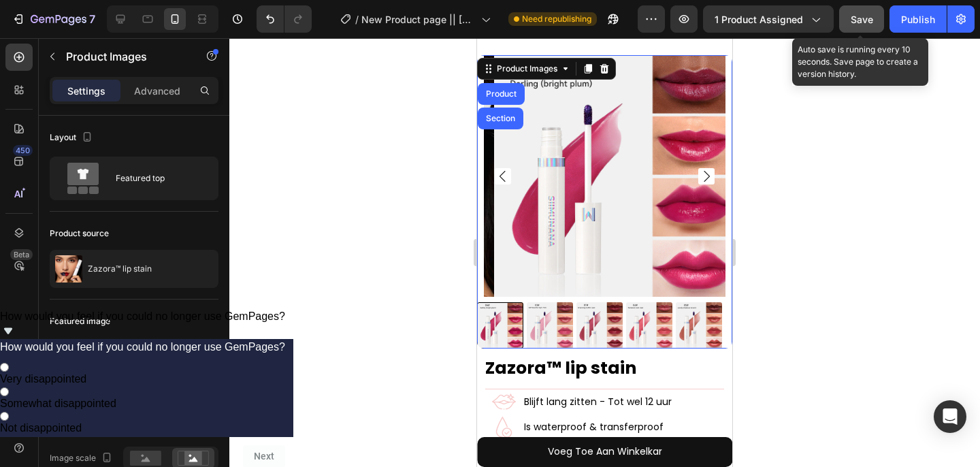
click at [868, 18] on span "Save" at bounding box center [862, 20] width 22 height 12
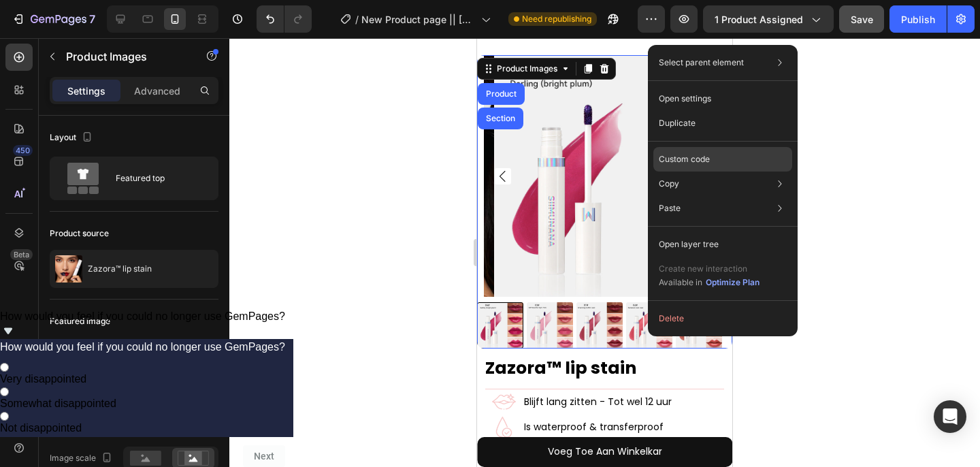
click at [686, 162] on p "Custom code" at bounding box center [684, 159] width 51 height 12
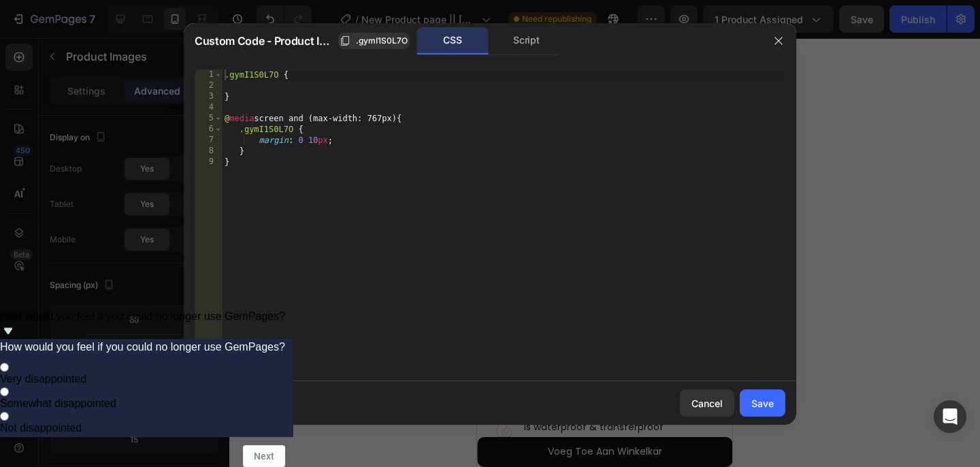
click at [263, 73] on div ".gymI1S0L7O { } @ media screen and (max-width: 767px) { .gymI1S0L7O { margin : …" at bounding box center [504, 230] width 564 height 323
drag, startPoint x: 258, startPoint y: 141, endPoint x: 502, endPoint y: 141, distance: 244.4
click at [503, 141] on div ".gymI1S0L7O { } @ media screen and (max-width: 767px) { .gymI1S0L7O { margin : …" at bounding box center [504, 230] width 564 height 323
paste textarea "width: calc(100% - 20px) !important"
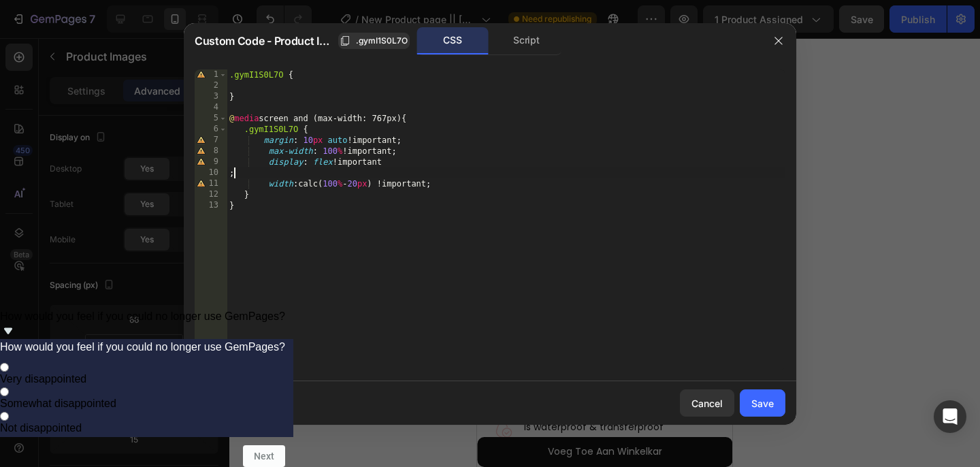
click at [315, 175] on div ".gymI1S0L7O { } @ media screen and (max-width: 767px) { .gymI1S0L7O { margin : …" at bounding box center [506, 230] width 559 height 323
type textarea "display: flex !important;"
click at [771, 407] on div "Save" at bounding box center [763, 403] width 22 height 14
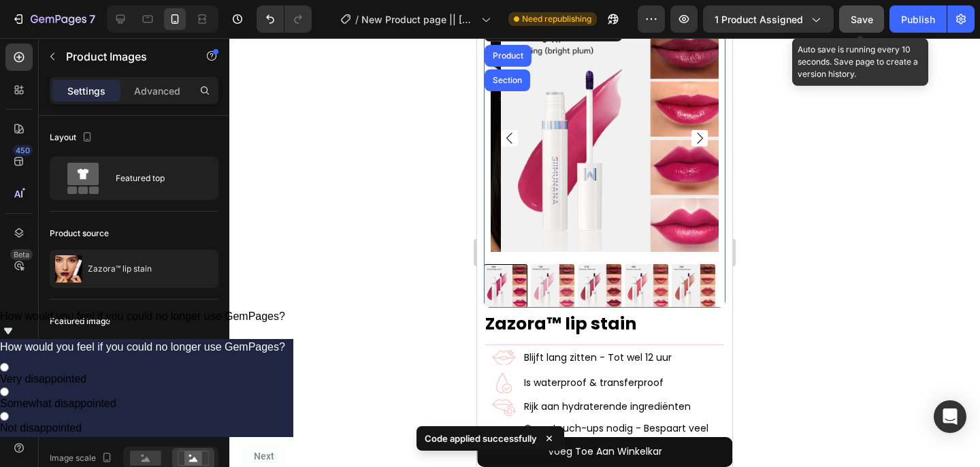
click at [858, 15] on span "Save" at bounding box center [862, 20] width 22 height 12
